Goal: Task Accomplishment & Management: Complete application form

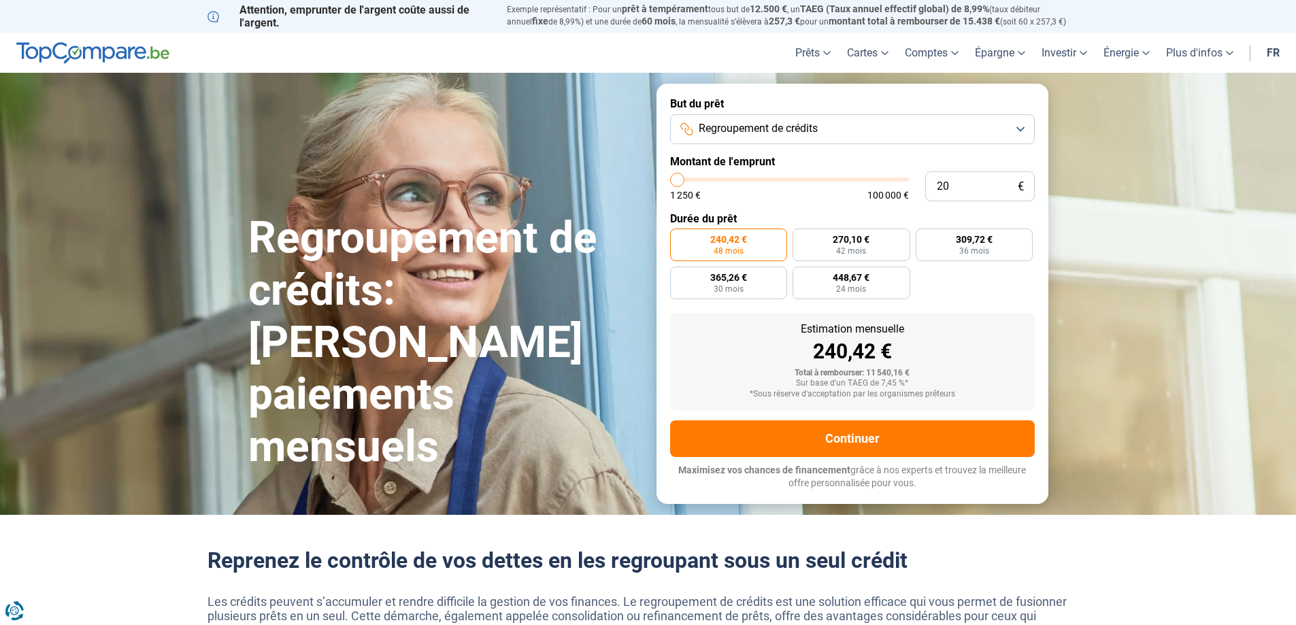
type input "200"
type input "1250"
type input "2 000"
type input "2000"
type input "20 000"
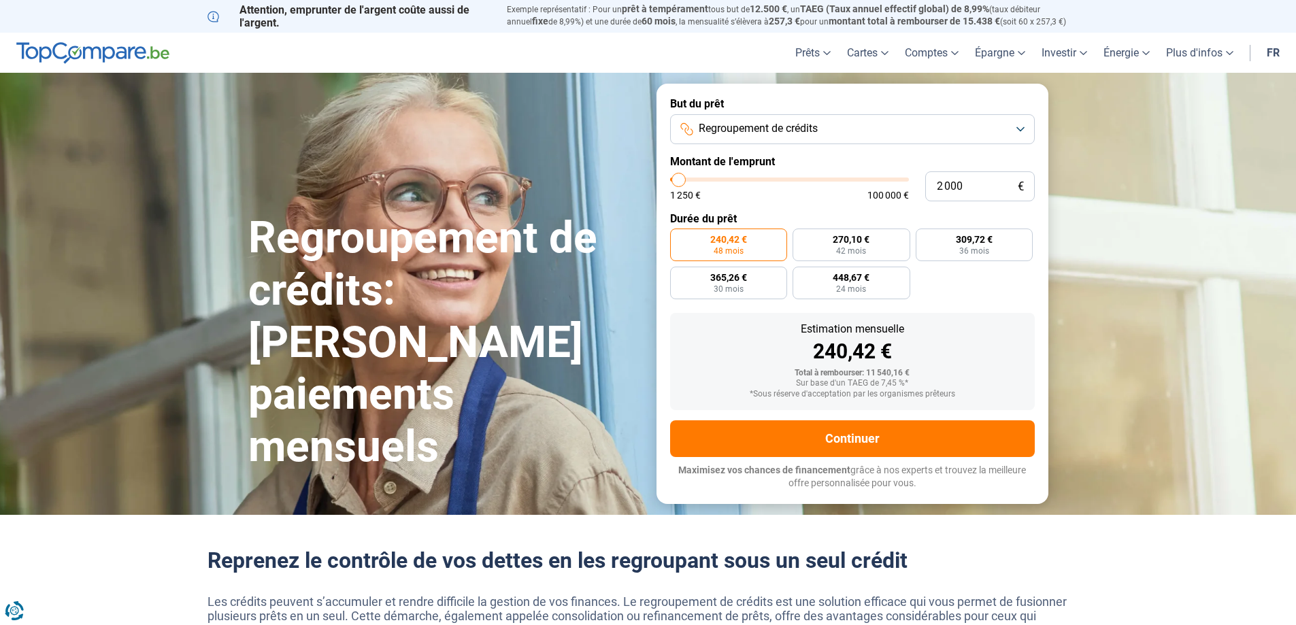
type input "20000"
type input "20 000"
click at [965, 311] on form "But du prêt Regroupement de crédits Montant de l'emprunt 20 000 € 1 250 € 100 0…" at bounding box center [853, 294] width 392 height 420
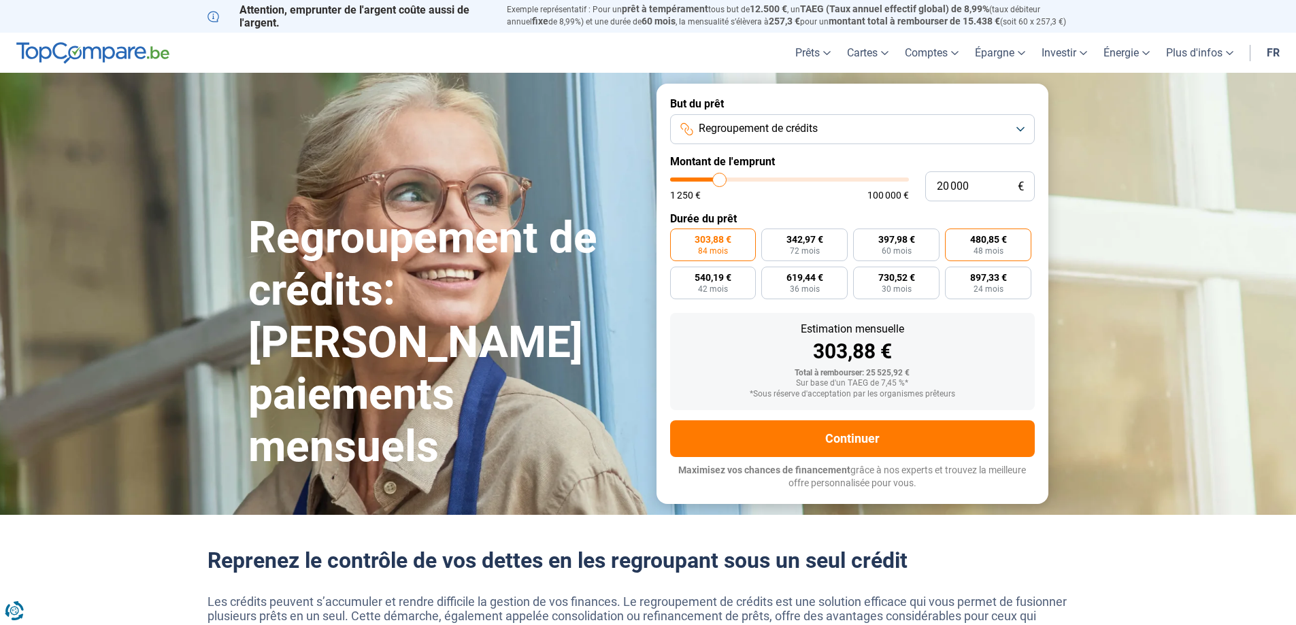
click at [975, 252] on span "48 mois" at bounding box center [989, 251] width 30 height 8
click at [954, 238] on input "480,85 € 48 mois" at bounding box center [949, 233] width 9 height 9
radio input "true"
click at [890, 119] on button "Regroupement de crédits" at bounding box center [852, 129] width 365 height 30
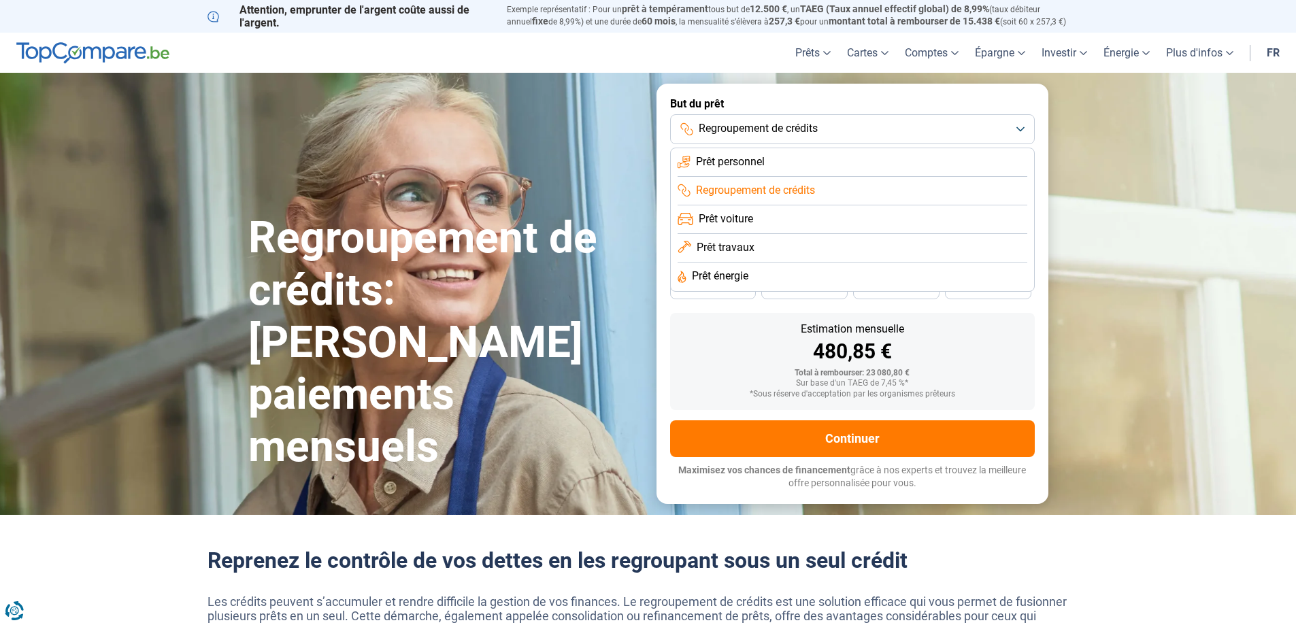
click at [809, 156] on li "Prêt personnel" at bounding box center [853, 162] width 350 height 29
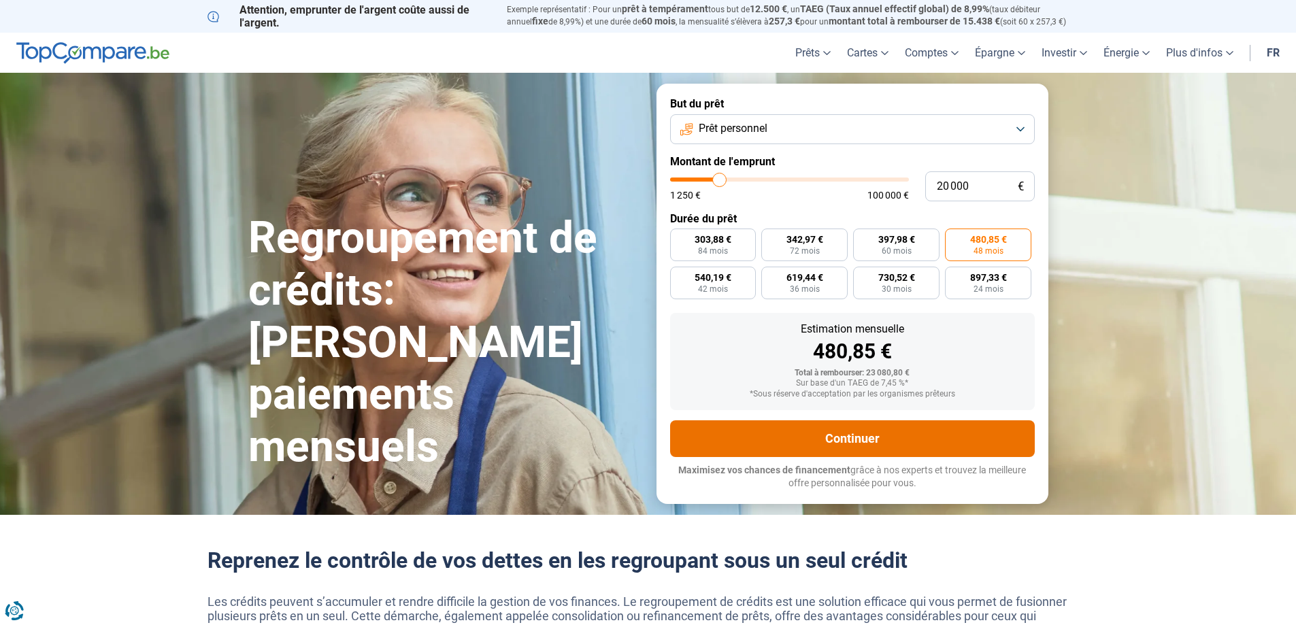
click at [865, 440] on button "Continuer" at bounding box center [852, 439] width 365 height 37
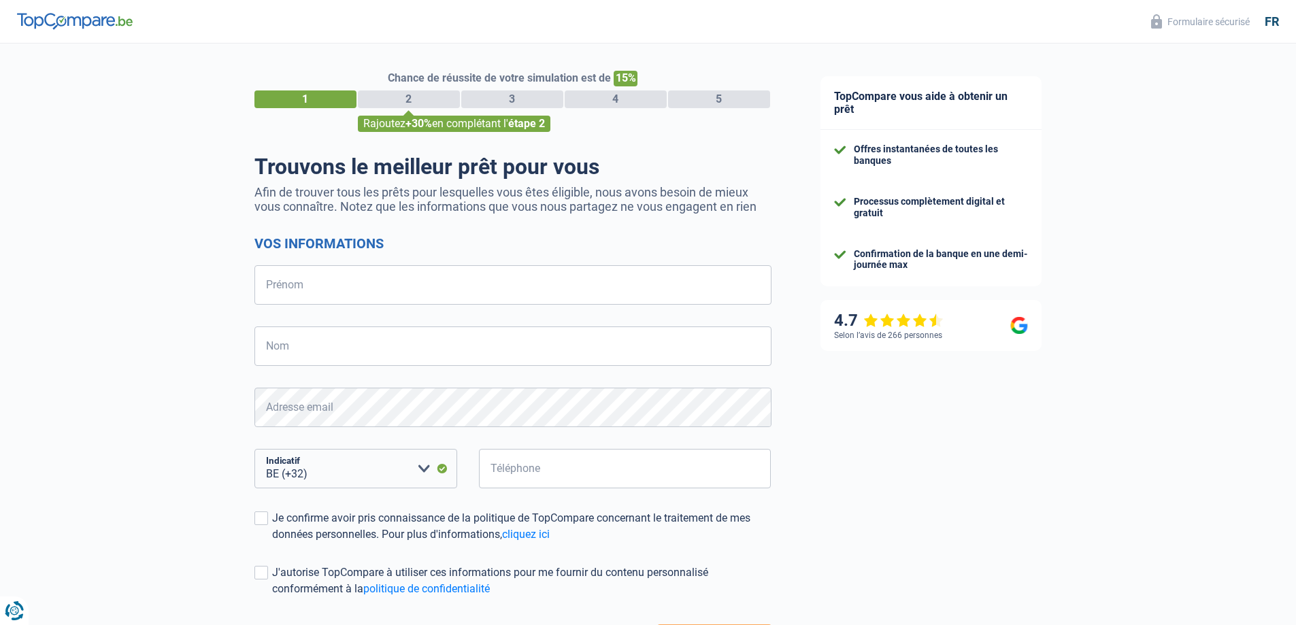
select select "32"
